Goal: Information Seeking & Learning: Learn about a topic

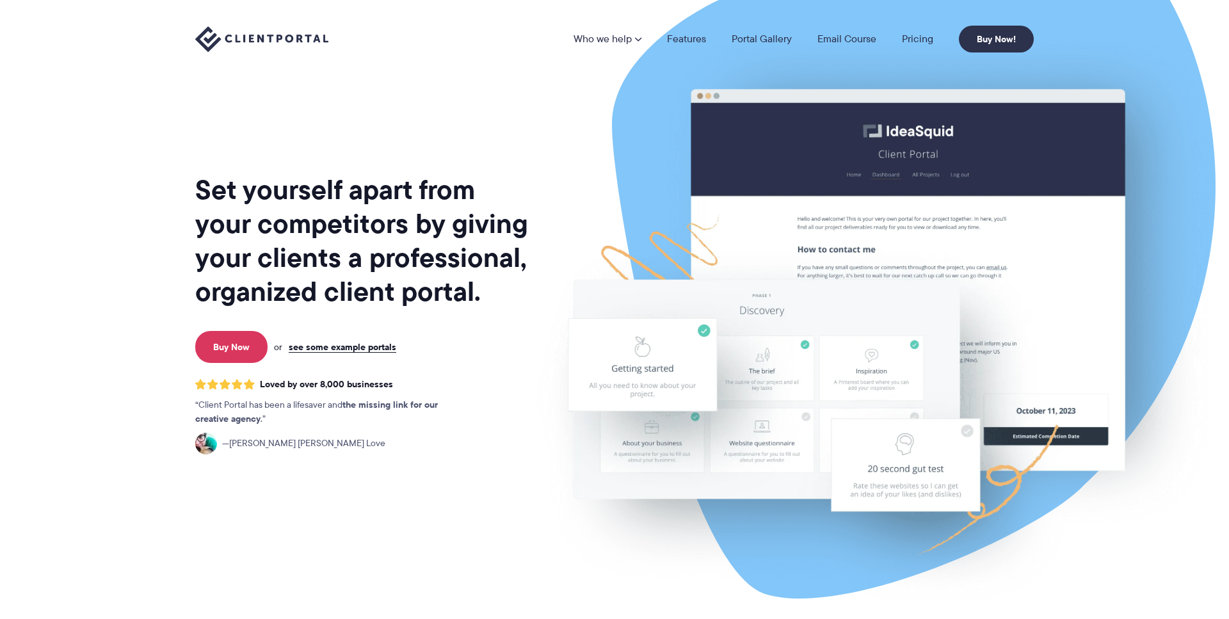
click at [336, 240] on h1 "Set yourself apart from your competitors by giving your clients a professional,…" at bounding box center [362, 241] width 335 height 136
click at [337, 248] on h1 "Set yourself apart from your competitors by giving your clients a professional,…" at bounding box center [362, 241] width 335 height 136
click at [918, 29] on nav "Who we help Who we help View pricing Agencies See how Client Portal can help gi…" at bounding box center [803, 39] width 460 height 27
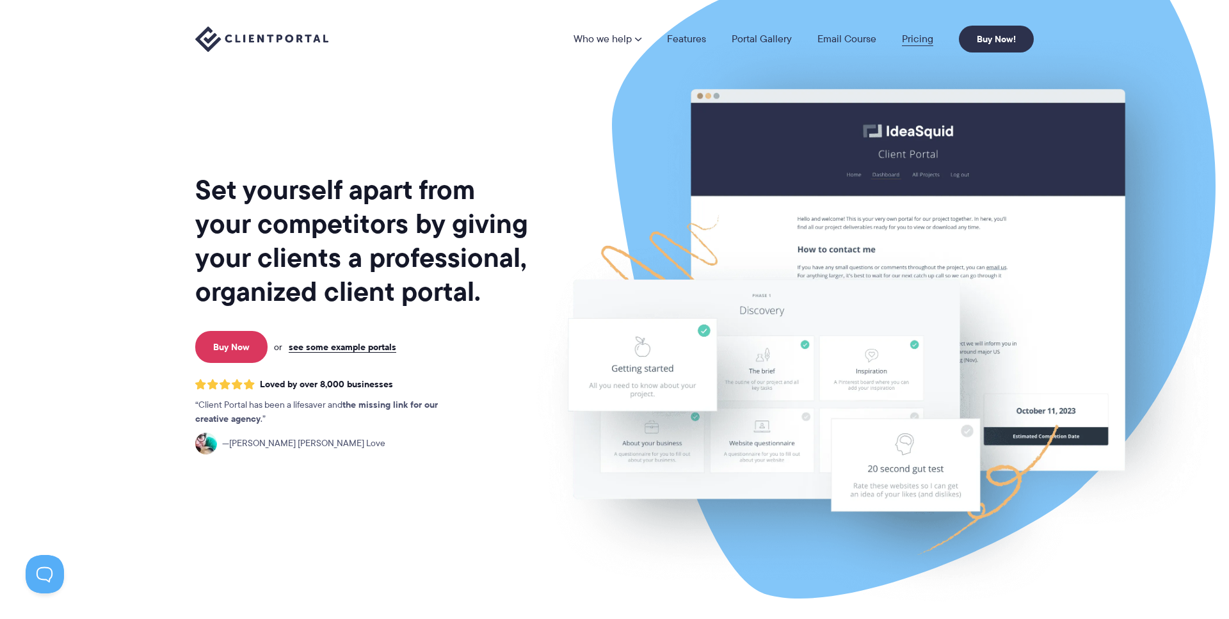
click at [918, 40] on link "Pricing" at bounding box center [917, 39] width 31 height 10
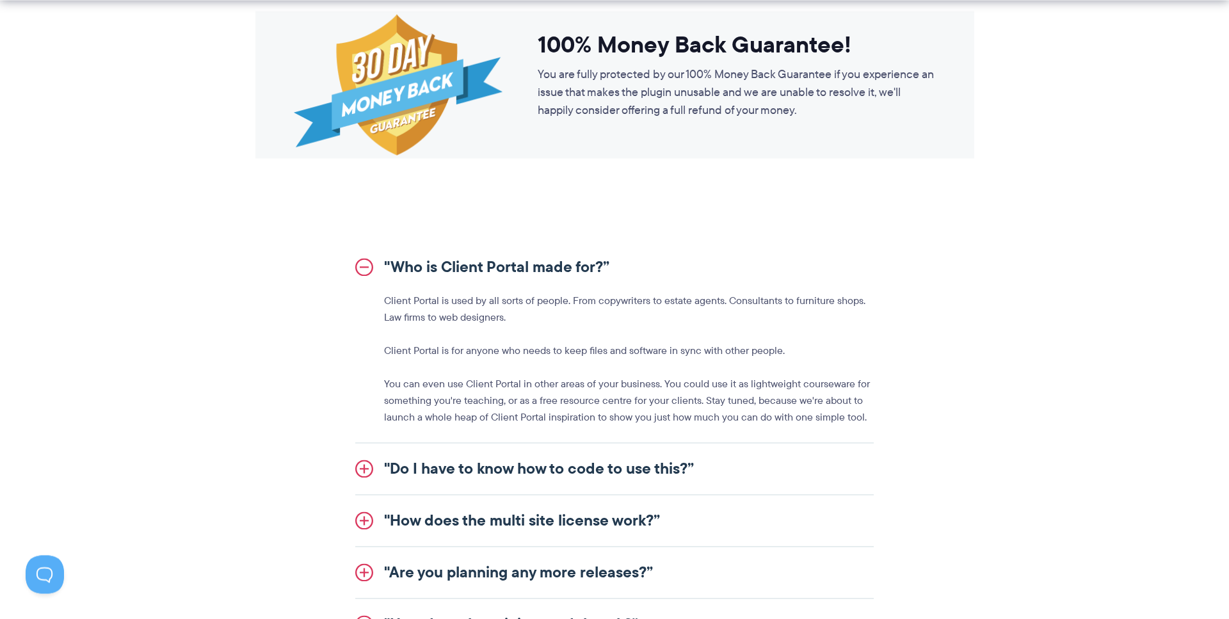
scroll to position [1298, 0]
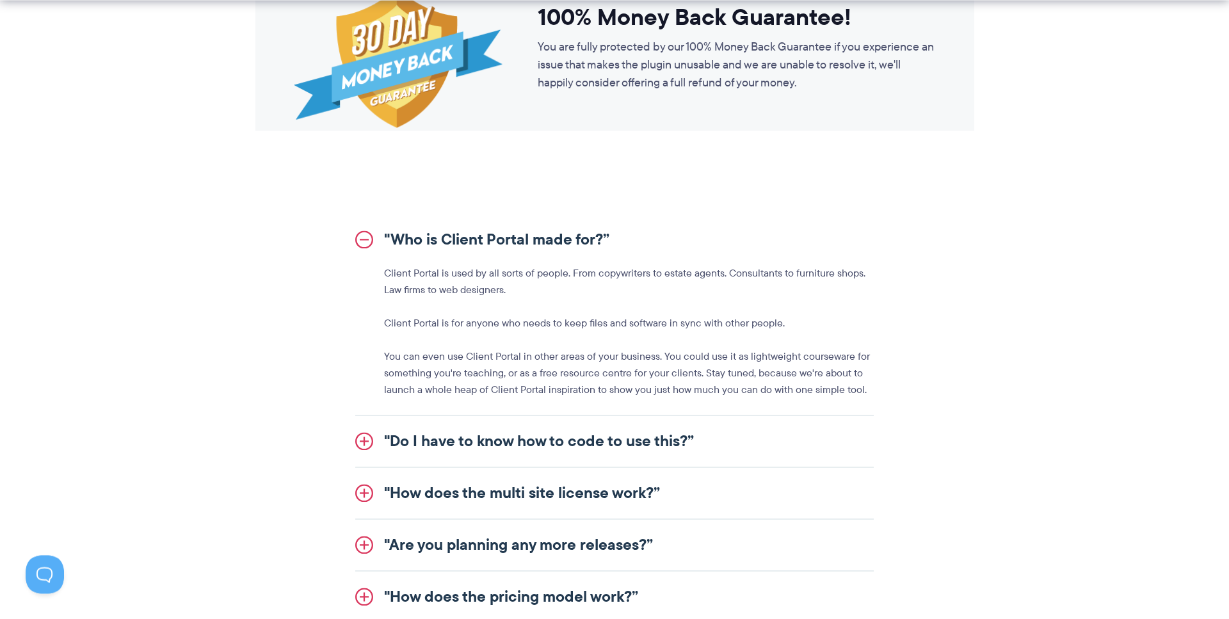
click at [494, 286] on p "Client Portal is used by all sorts of people. From copywriters to estate agents…" at bounding box center [629, 281] width 490 height 33
click at [511, 288] on p "Client Portal is used by all sorts of people. From copywriters to estate agents…" at bounding box center [629, 281] width 490 height 33
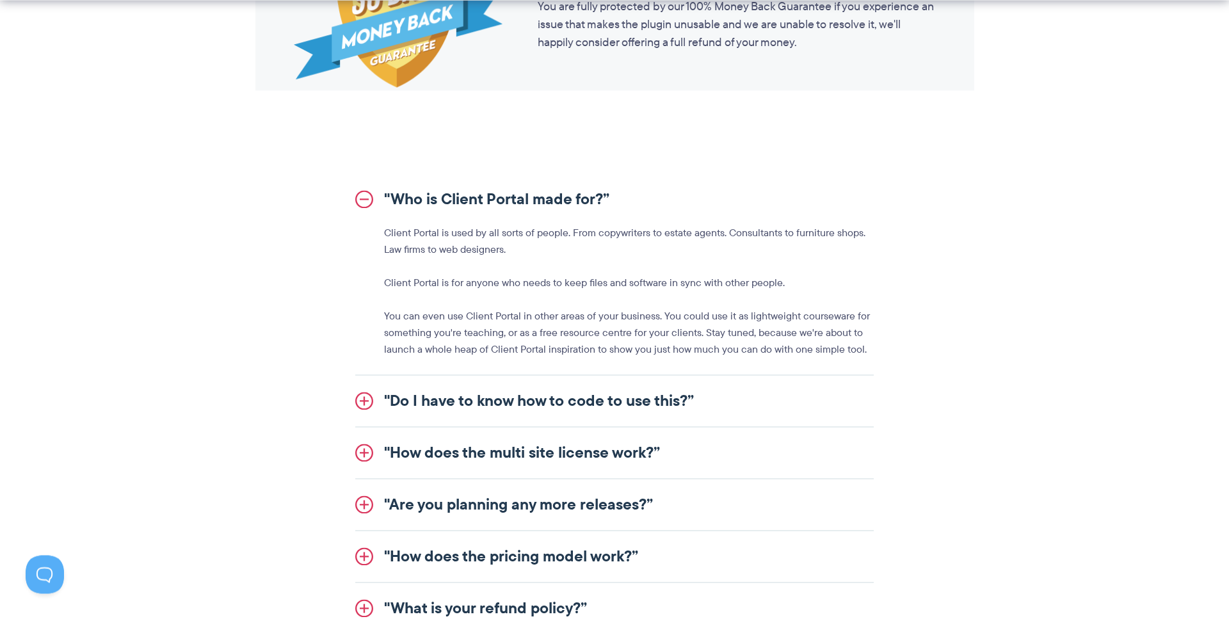
click at [505, 390] on link ""Do I have to know how to code to use this?”" at bounding box center [614, 400] width 518 height 51
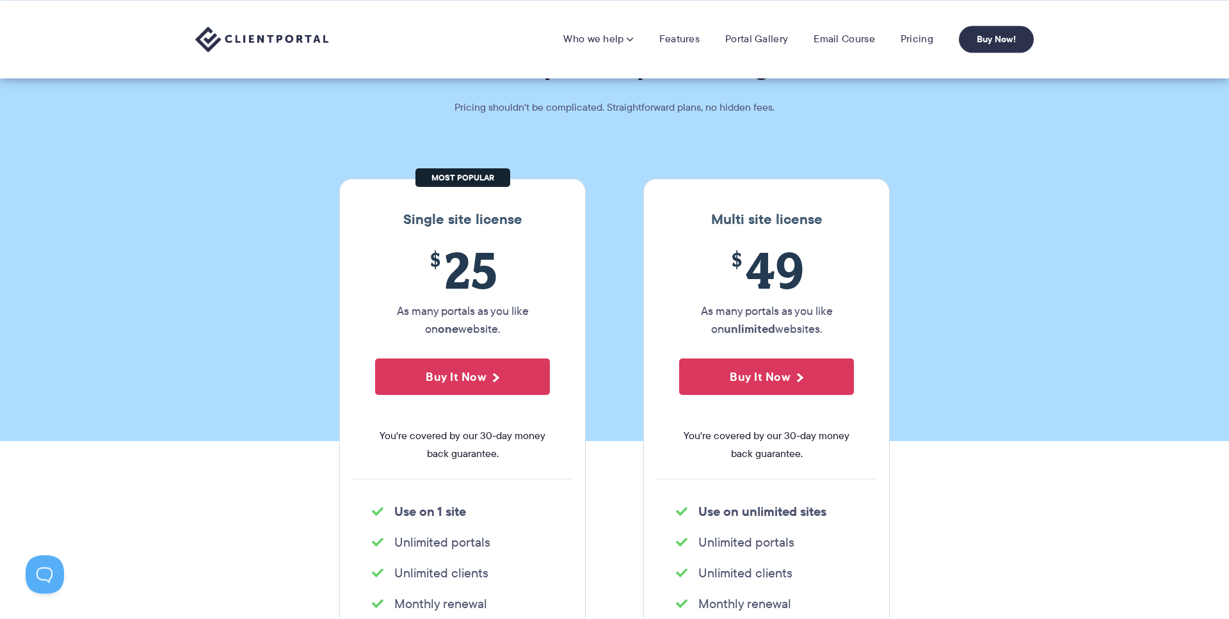
scroll to position [0, 0]
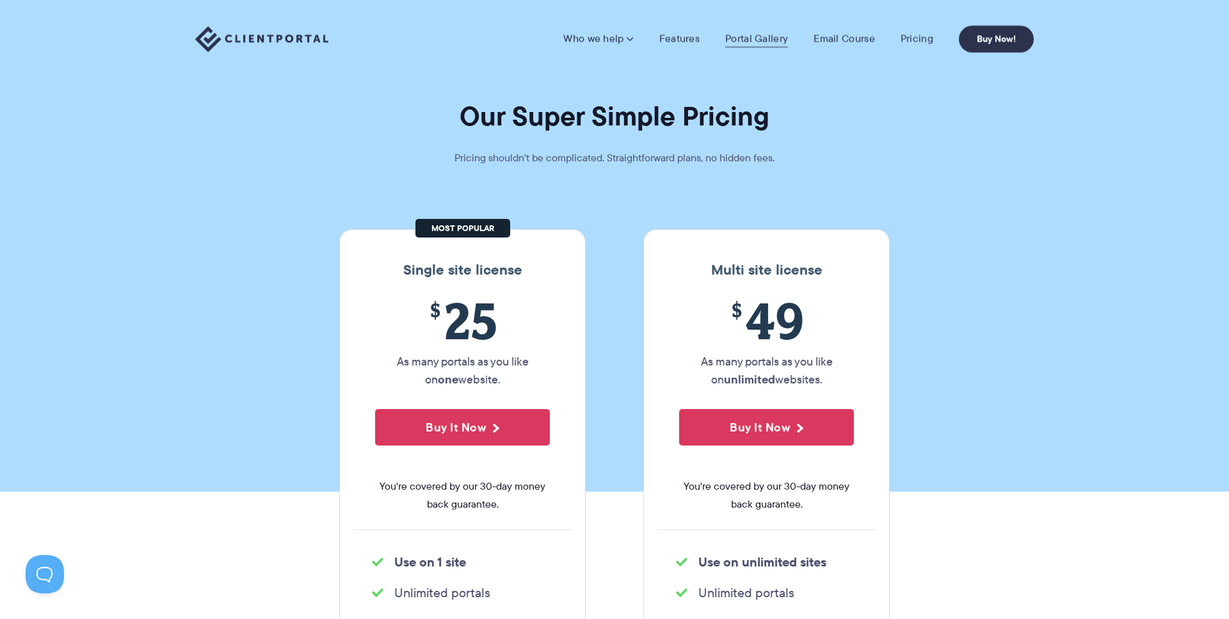
click at [750, 40] on link "Portal Gallery" at bounding box center [756, 39] width 63 height 13
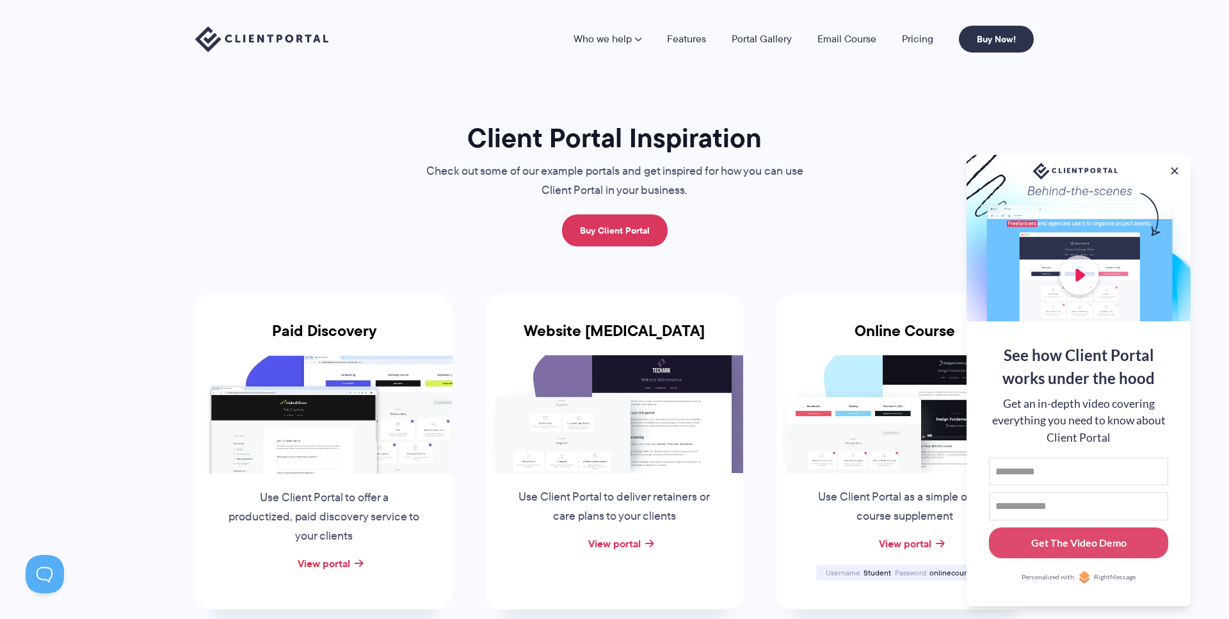
click at [692, 53] on div "Who we help Who we help View pricing Agencies See how Client Portal can help gi…" at bounding box center [614, 39] width 1229 height 78
click at [692, 35] on link "Features" at bounding box center [686, 39] width 39 height 10
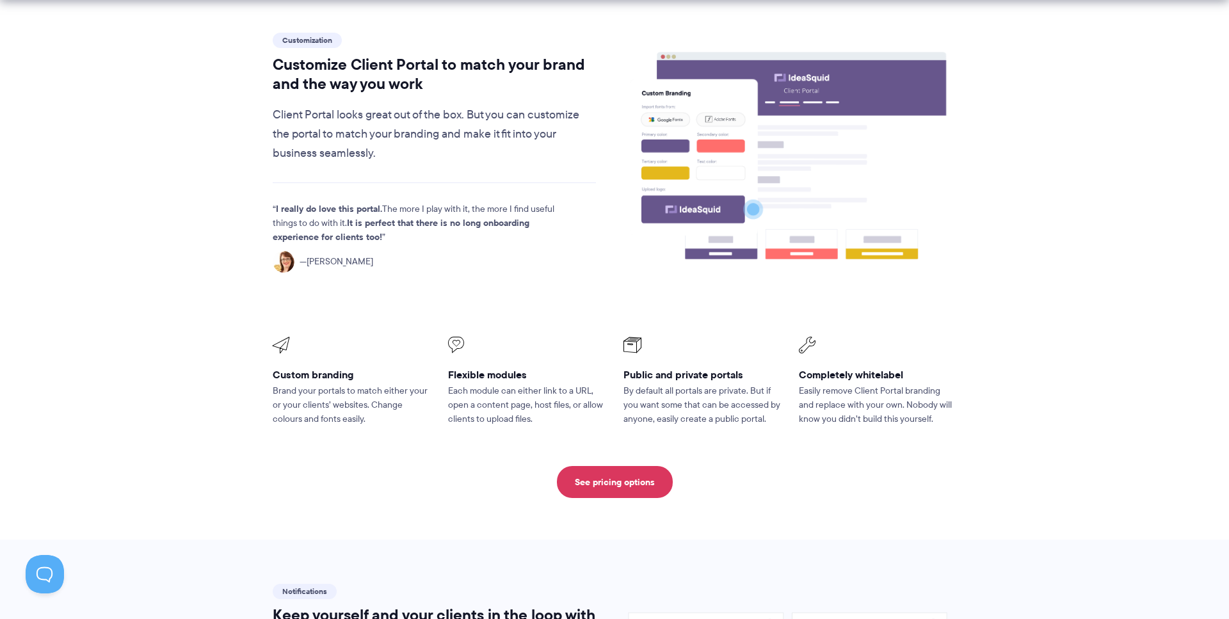
click at [532, 111] on p "Client Portal looks great out of the box. But you can customize the portal to m…" at bounding box center [434, 135] width 323 height 58
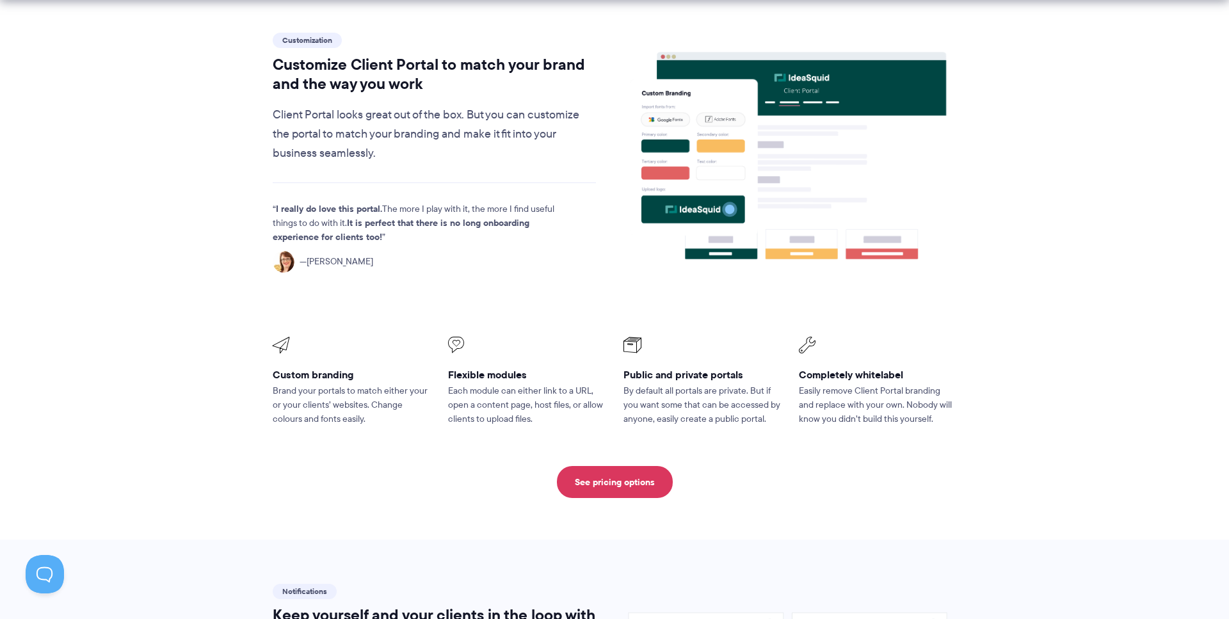
click at [525, 139] on p "Client Portal looks great out of the box. But you can customize the portal to m…" at bounding box center [434, 135] width 323 height 58
click at [534, 157] on p "Client Portal looks great out of the box. But you can customize the portal to m…" at bounding box center [434, 135] width 323 height 58
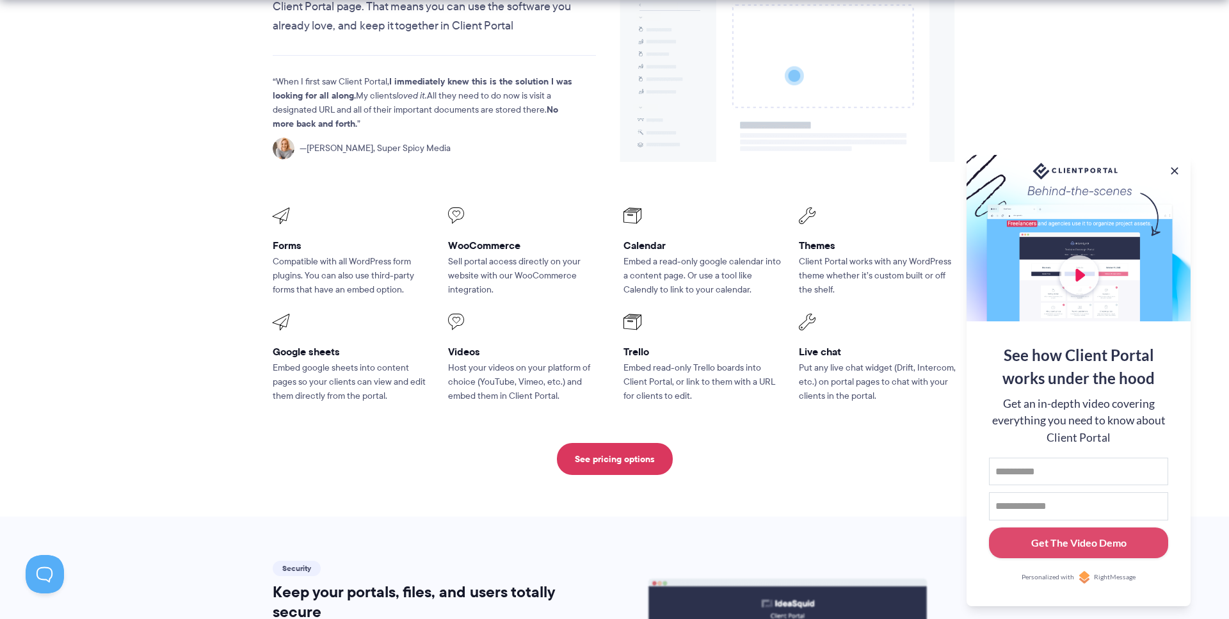
scroll to position [1620, 0]
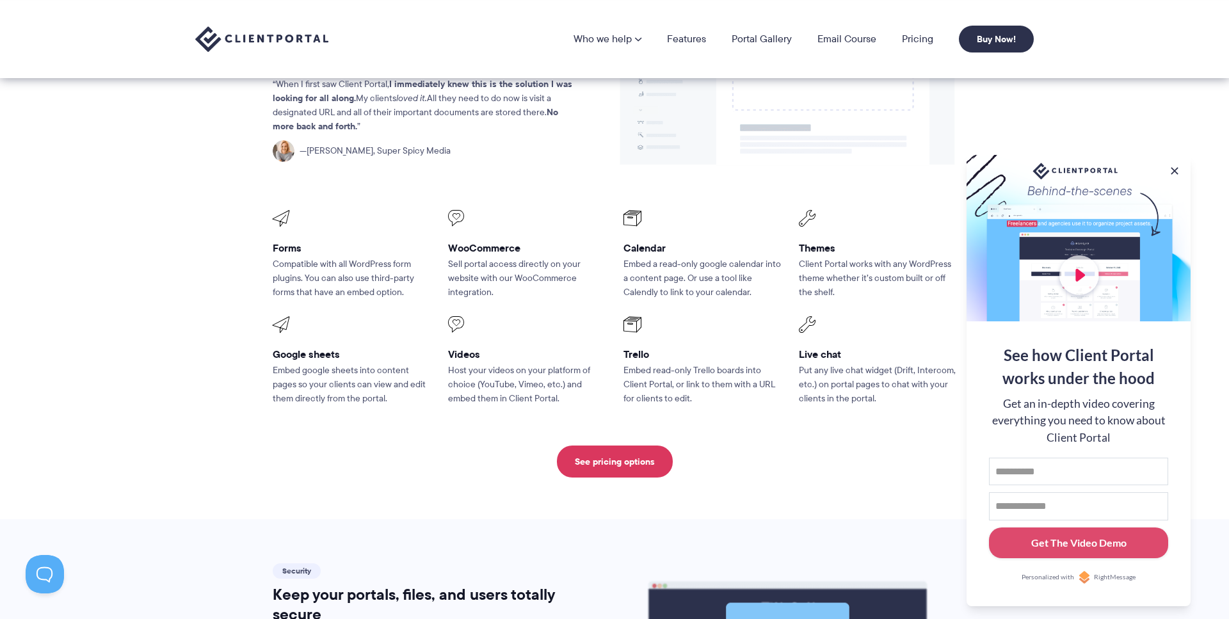
click at [369, 262] on p "Compatible with all WordPress form plugins. You can also use third-party forms …" at bounding box center [351, 278] width 157 height 42
click at [380, 273] on p "Compatible with all WordPress form plugins. You can also use third-party forms …" at bounding box center [351, 278] width 157 height 42
click at [369, 281] on p "Compatible with all WordPress form plugins. You can also use third-party forms …" at bounding box center [351, 278] width 157 height 42
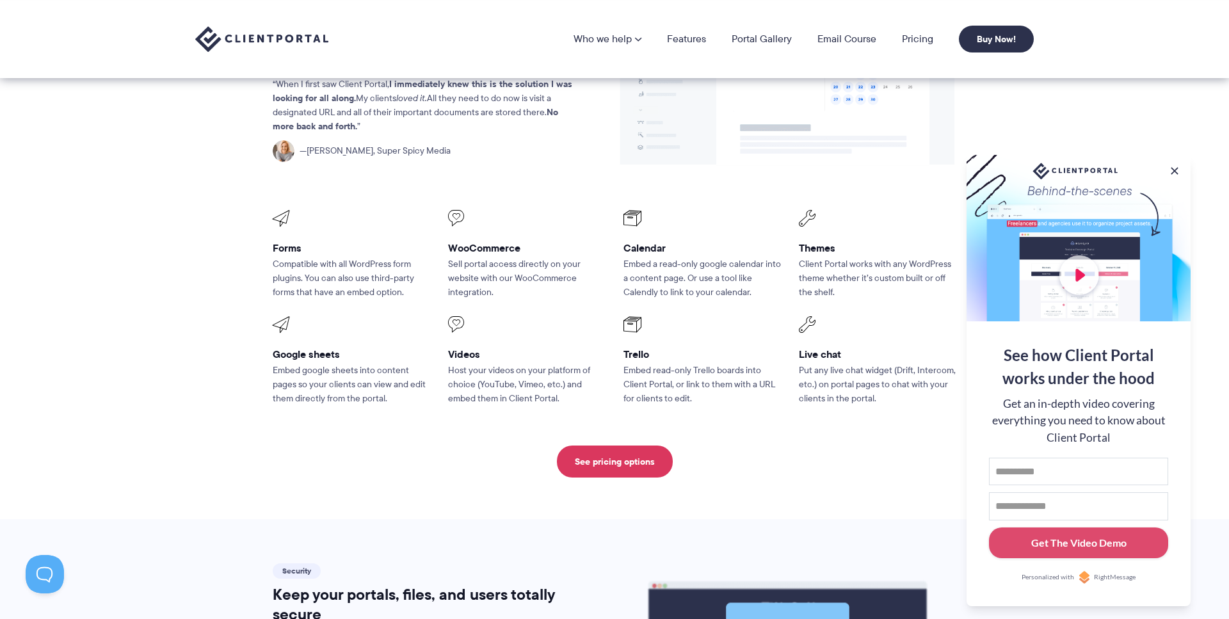
click at [340, 287] on p "Compatible with all WordPress form plugins. You can also use third-party forms …" at bounding box center [351, 278] width 157 height 42
click at [497, 252] on h3 "WooCommerce" at bounding box center [526, 247] width 157 height 13
drag, startPoint x: 471, startPoint y: 260, endPoint x: 582, endPoint y: 262, distance: 110.7
click at [582, 262] on p "Sell portal access directly on your website with our WooCommerce integration." at bounding box center [526, 278] width 157 height 42
click at [571, 284] on p "Sell portal access directly on your website with our WooCommerce integration." at bounding box center [526, 278] width 157 height 42
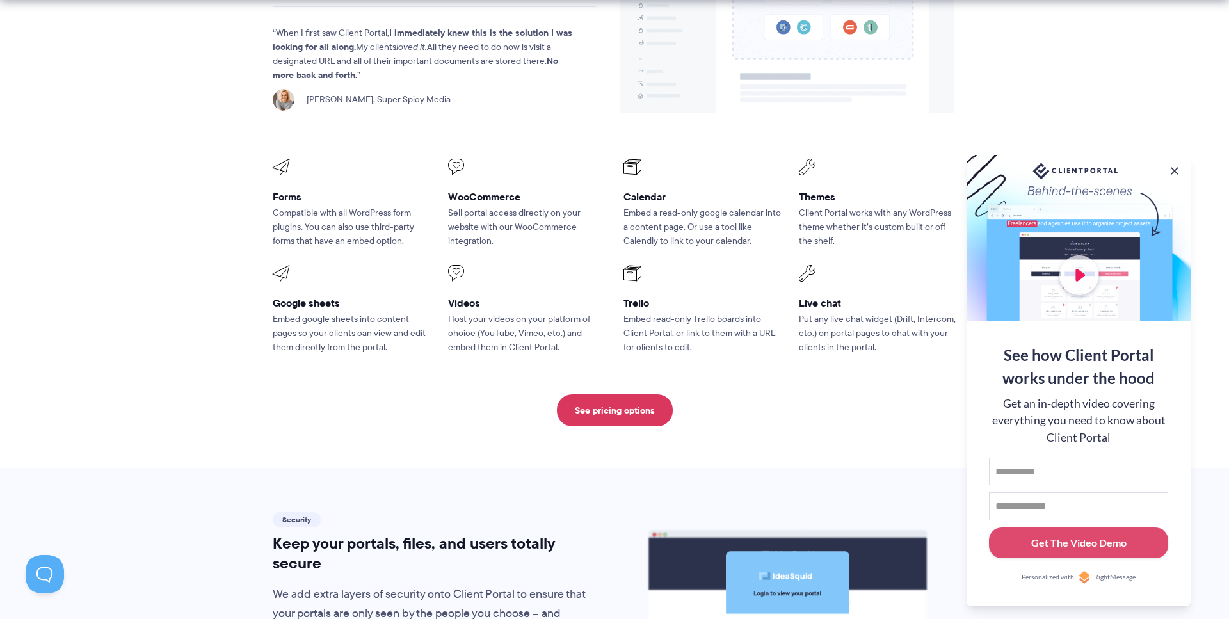
scroll to position [1670, 0]
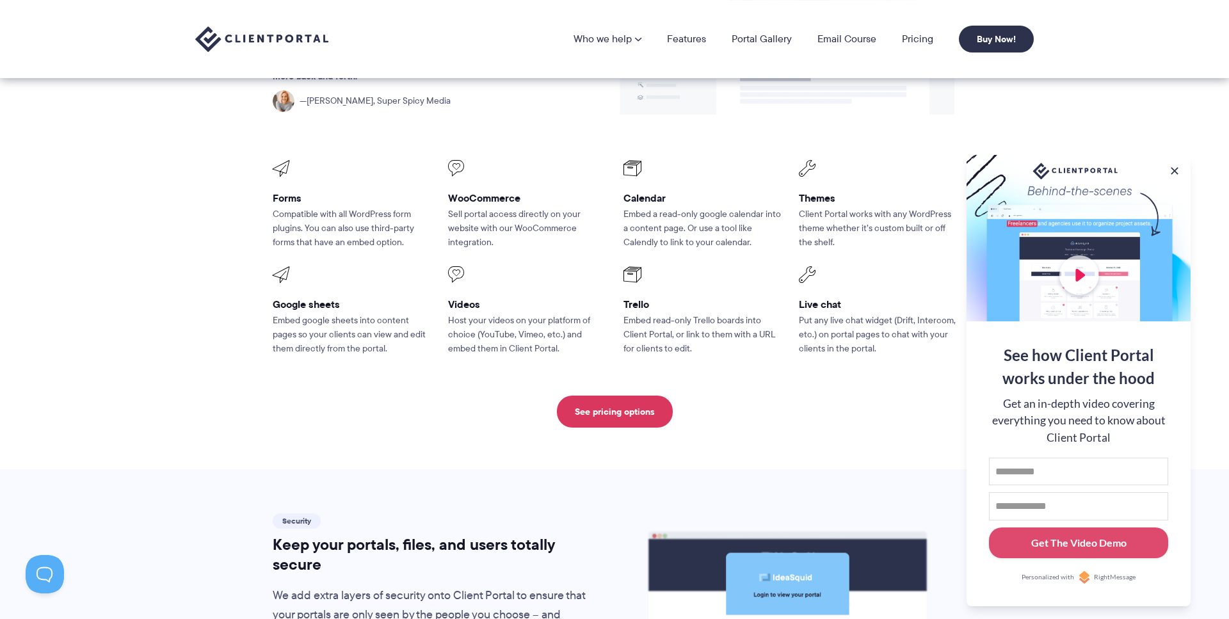
click at [371, 322] on p "Embed google sheets into content pages so your clients can view and edit them d…" at bounding box center [351, 335] width 157 height 42
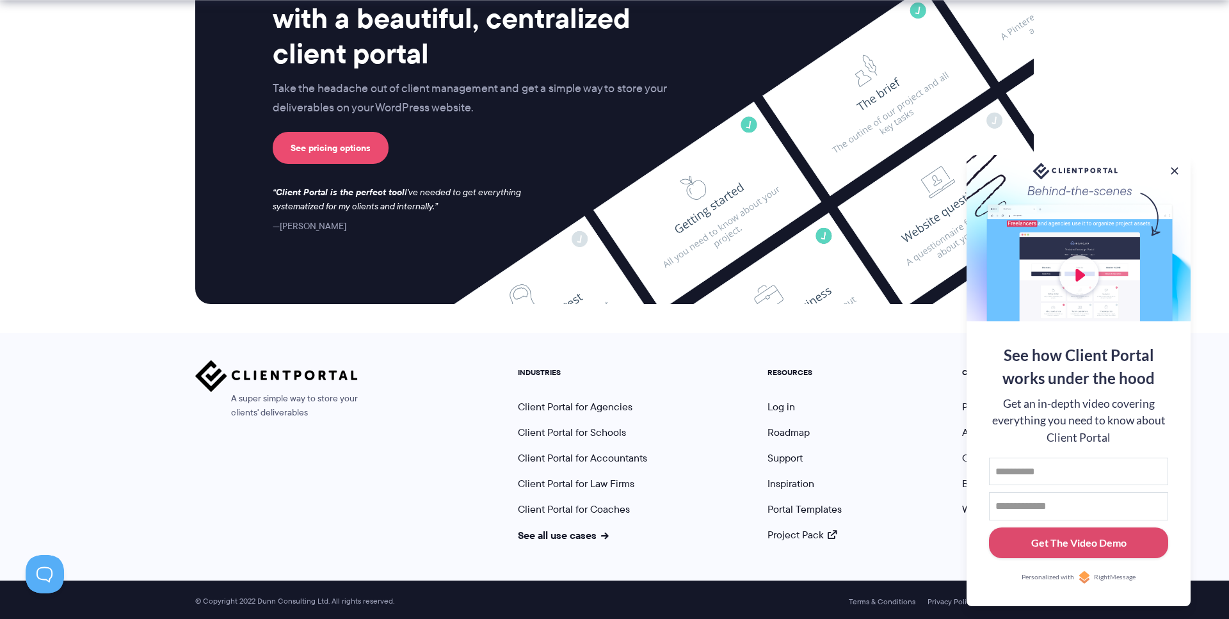
scroll to position [3128, 0]
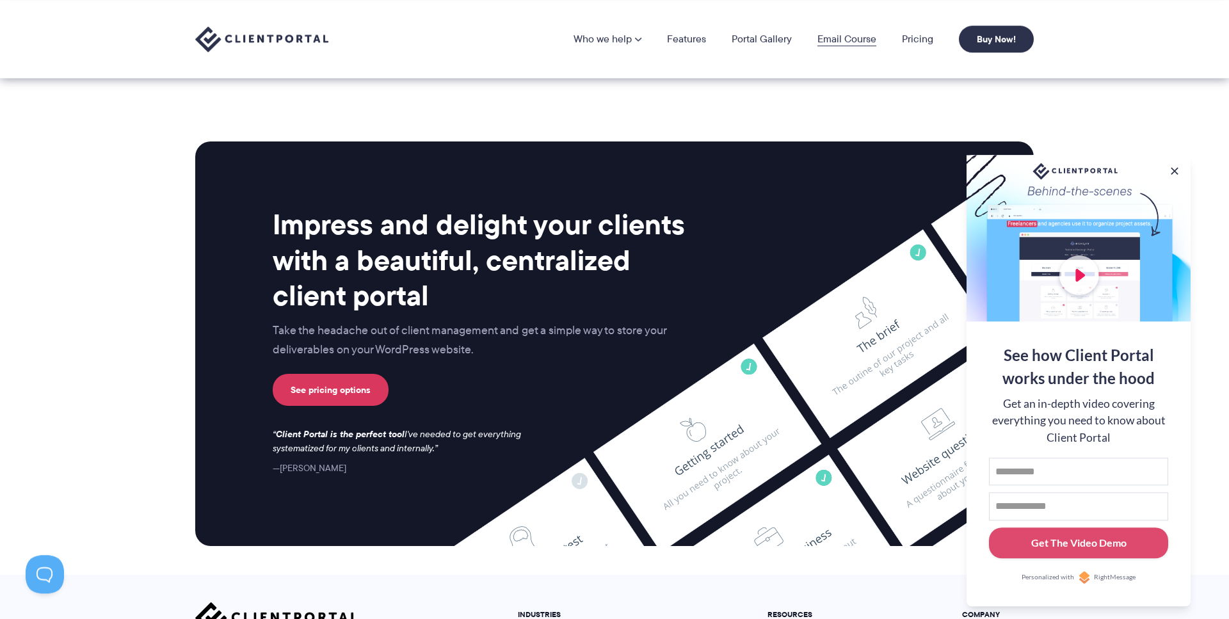
click at [852, 42] on link "Email Course" at bounding box center [846, 39] width 59 height 10
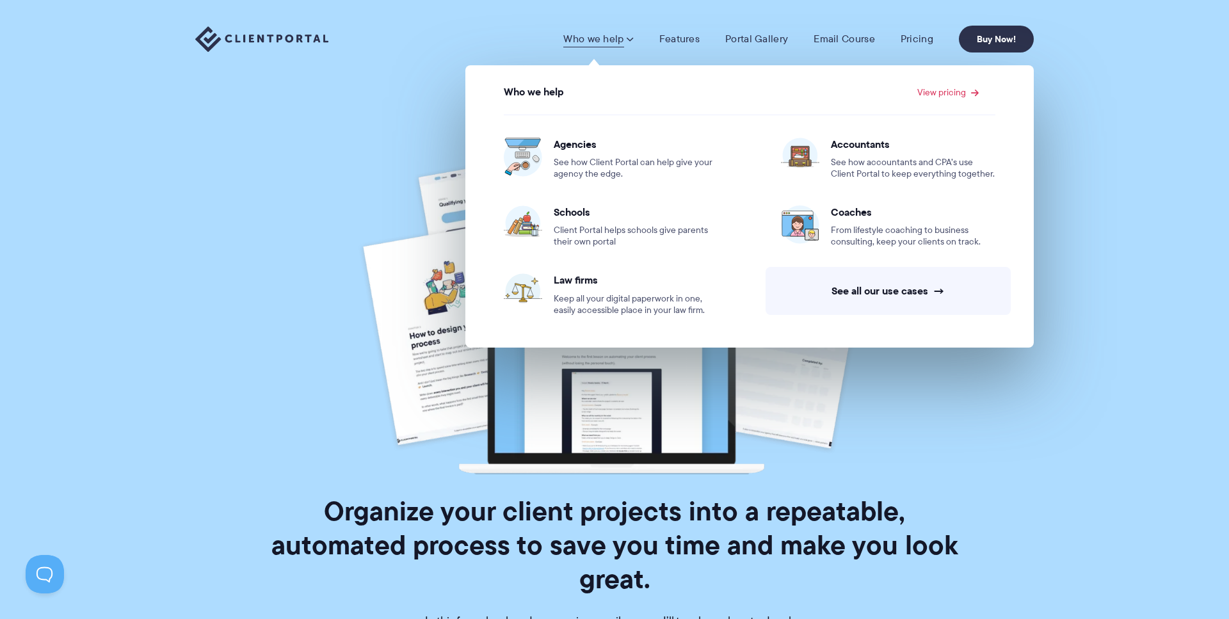
click at [312, 40] on img at bounding box center [261, 39] width 133 height 26
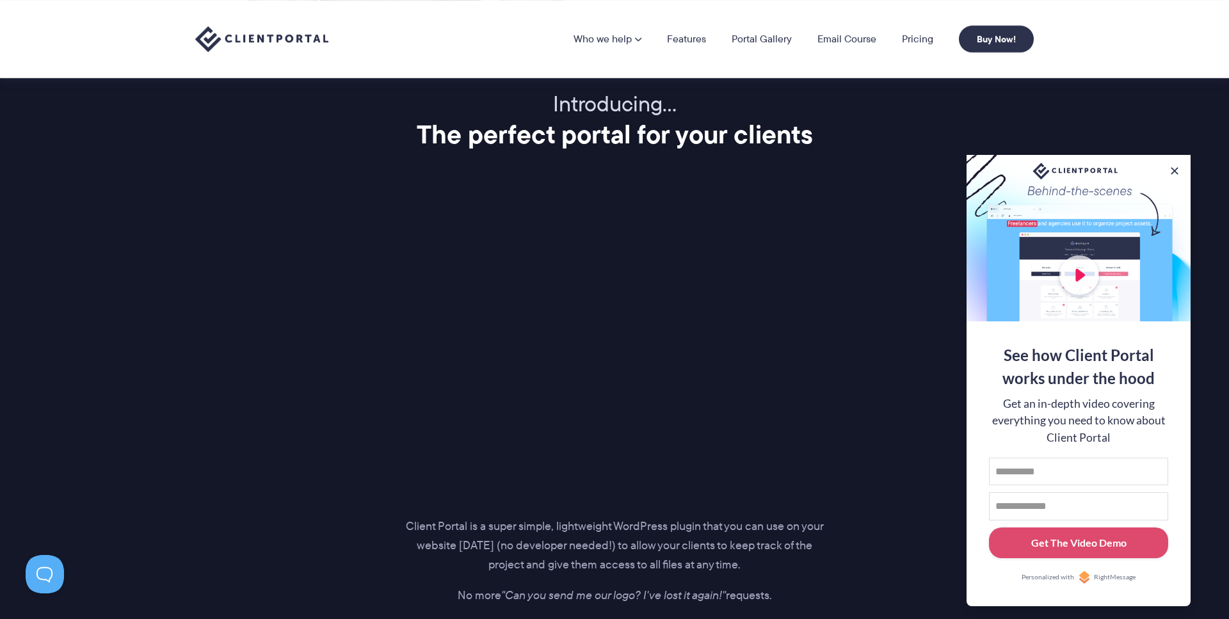
scroll to position [1533, 0]
